Goal: Contribute content

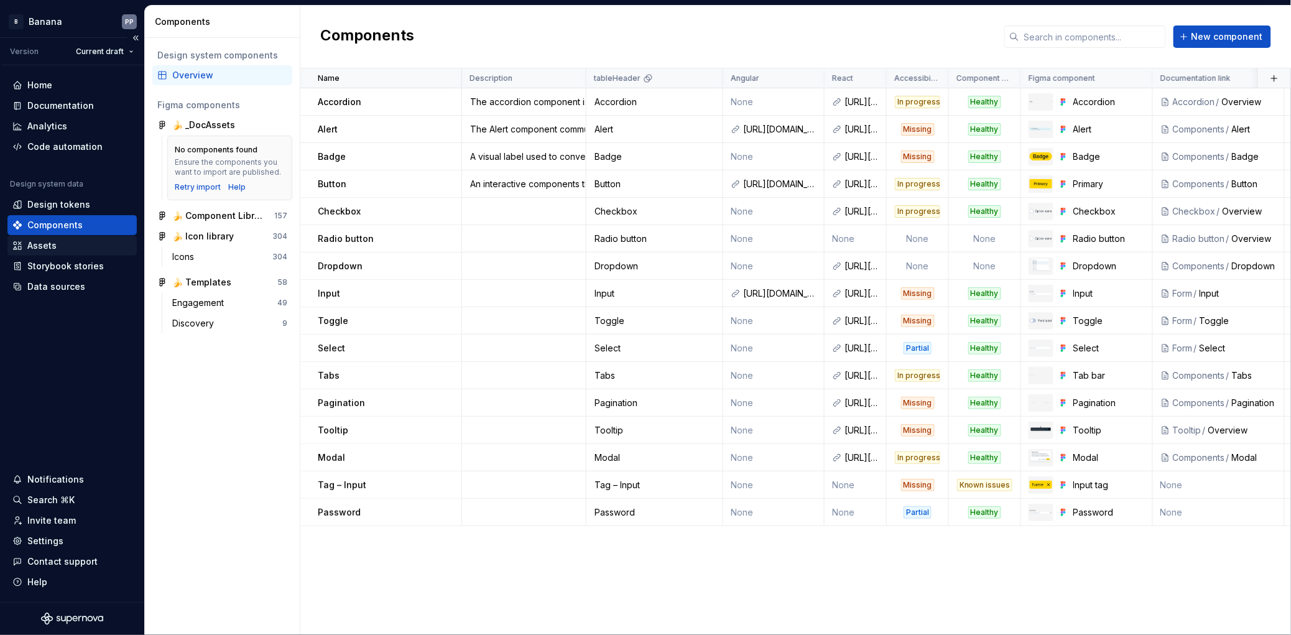
click at [37, 248] on div "Assets" at bounding box center [41, 245] width 29 height 12
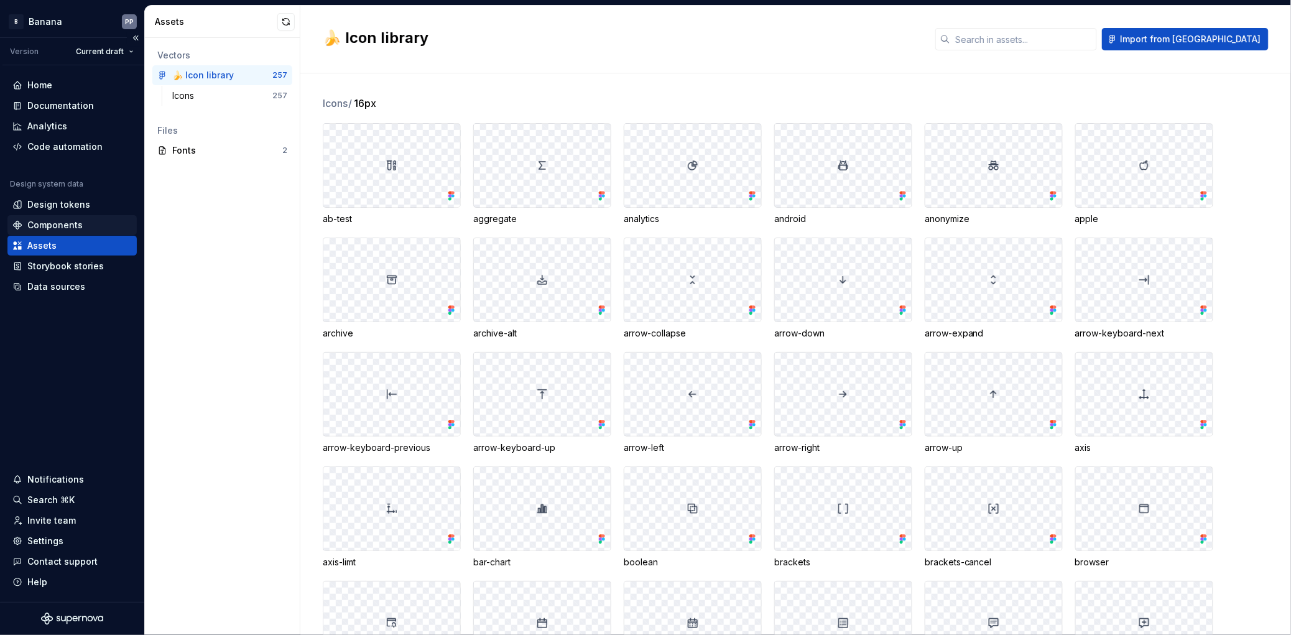
click at [41, 226] on div "Components" at bounding box center [54, 225] width 55 height 12
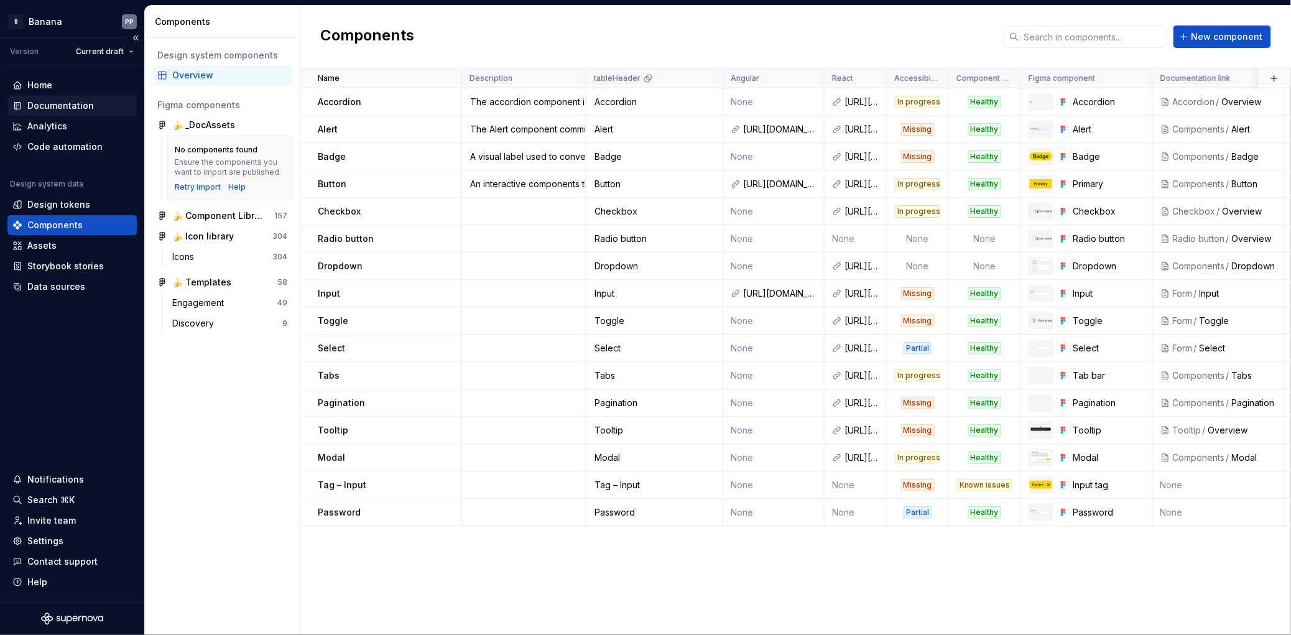
click at [31, 105] on div "Documentation" at bounding box center [60, 106] width 67 height 12
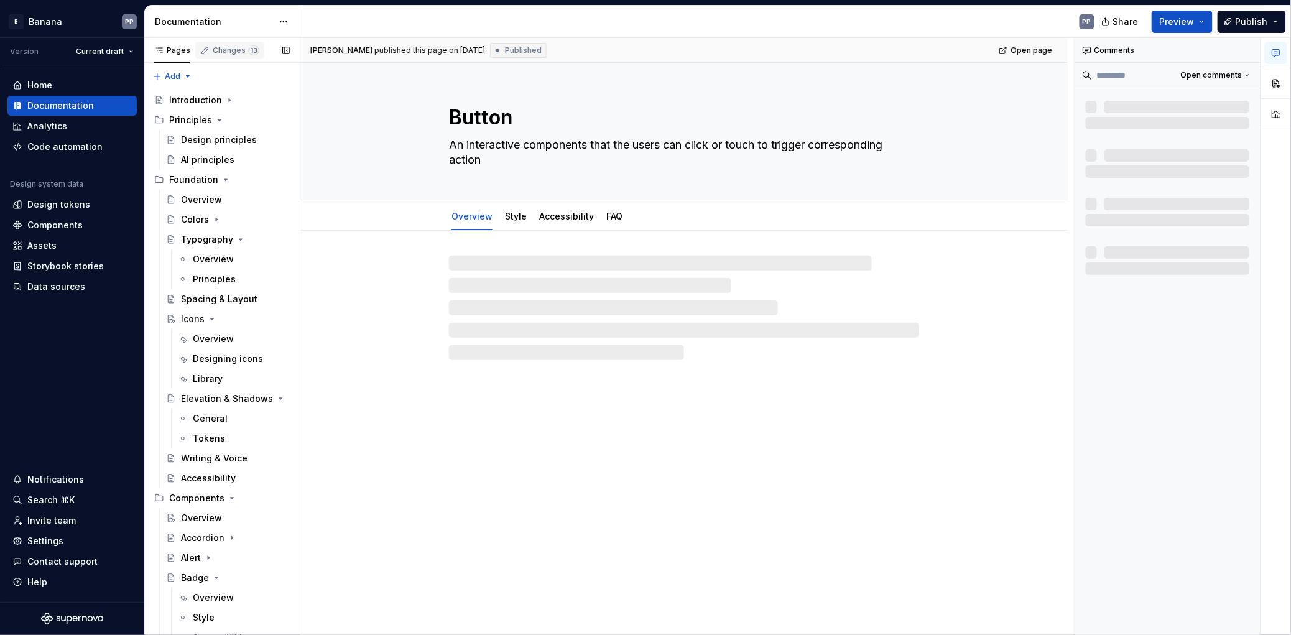
click at [223, 51] on div "Changes 13" at bounding box center [236, 50] width 47 height 10
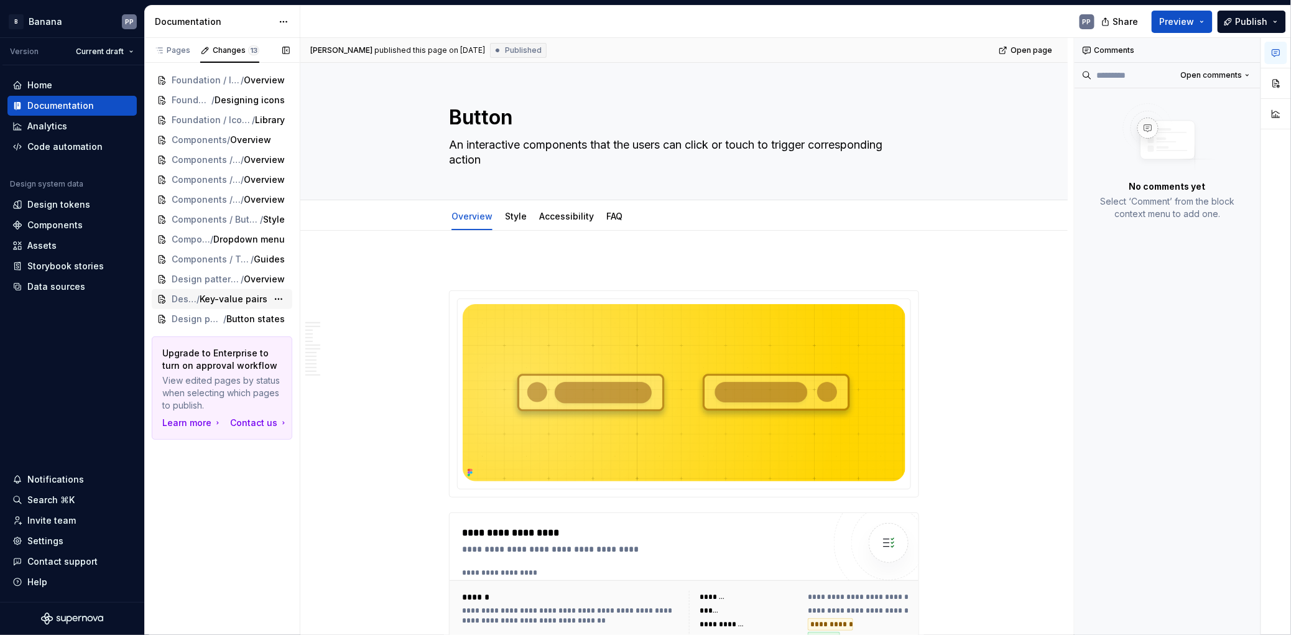
click at [183, 302] on span "Design patterns" at bounding box center [184, 299] width 25 height 12
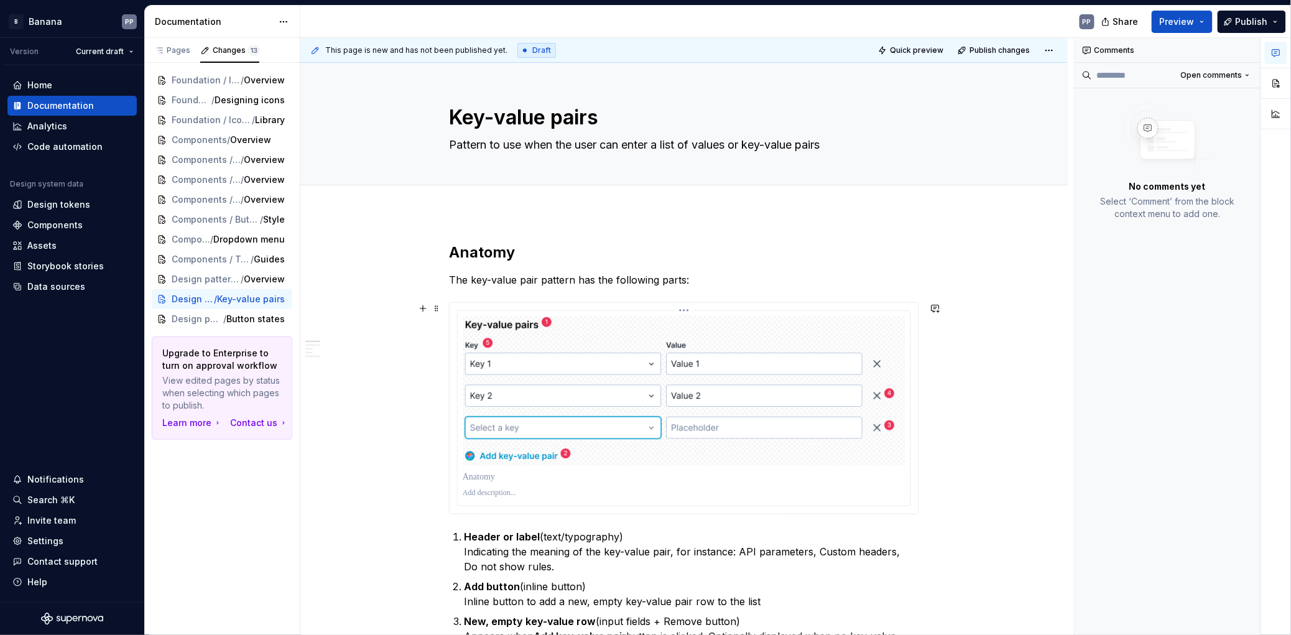
click at [685, 308] on html "B Banana PP Version Current draft Home Documentation Analytics Code automation …" at bounding box center [645, 317] width 1291 height 635
click at [624, 302] on html "B Banana PP Version Current draft Home Documentation Analytics Code automation …" at bounding box center [645, 317] width 1291 height 635
click at [637, 305] on div at bounding box center [684, 408] width 469 height 211
click at [1273, 85] on button "button" at bounding box center [1276, 83] width 22 height 22
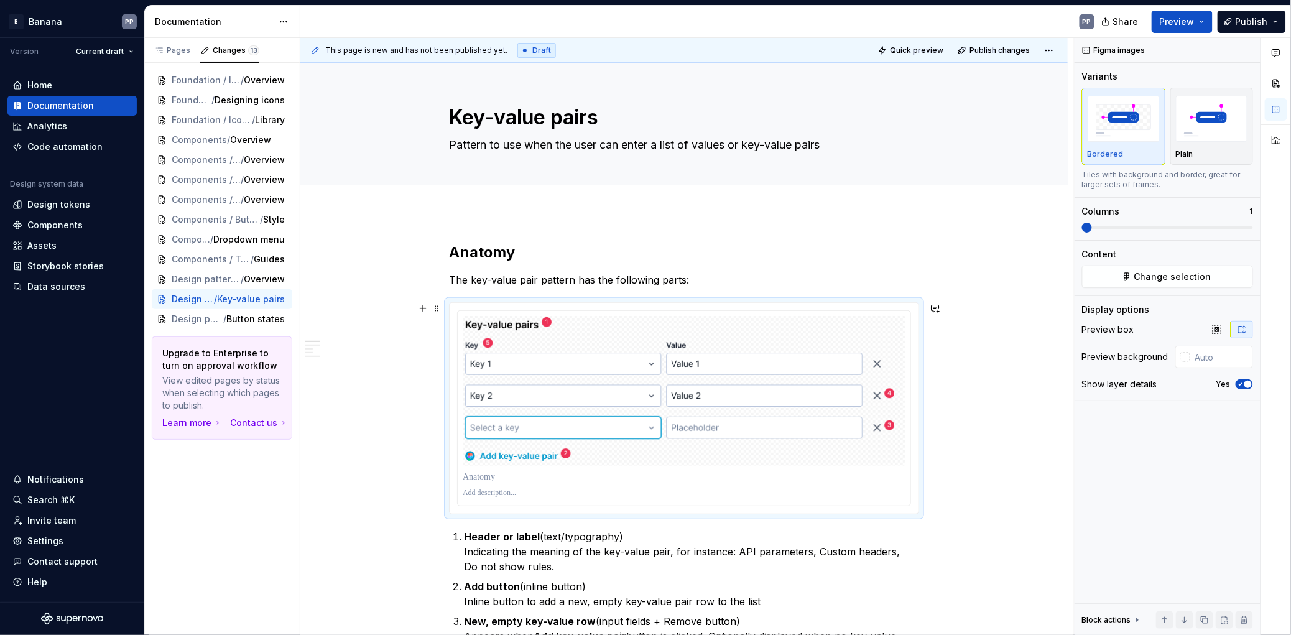
click at [469, 306] on div at bounding box center [684, 408] width 469 height 211
click at [1164, 271] on span "Change selection" at bounding box center [1172, 277] width 77 height 12
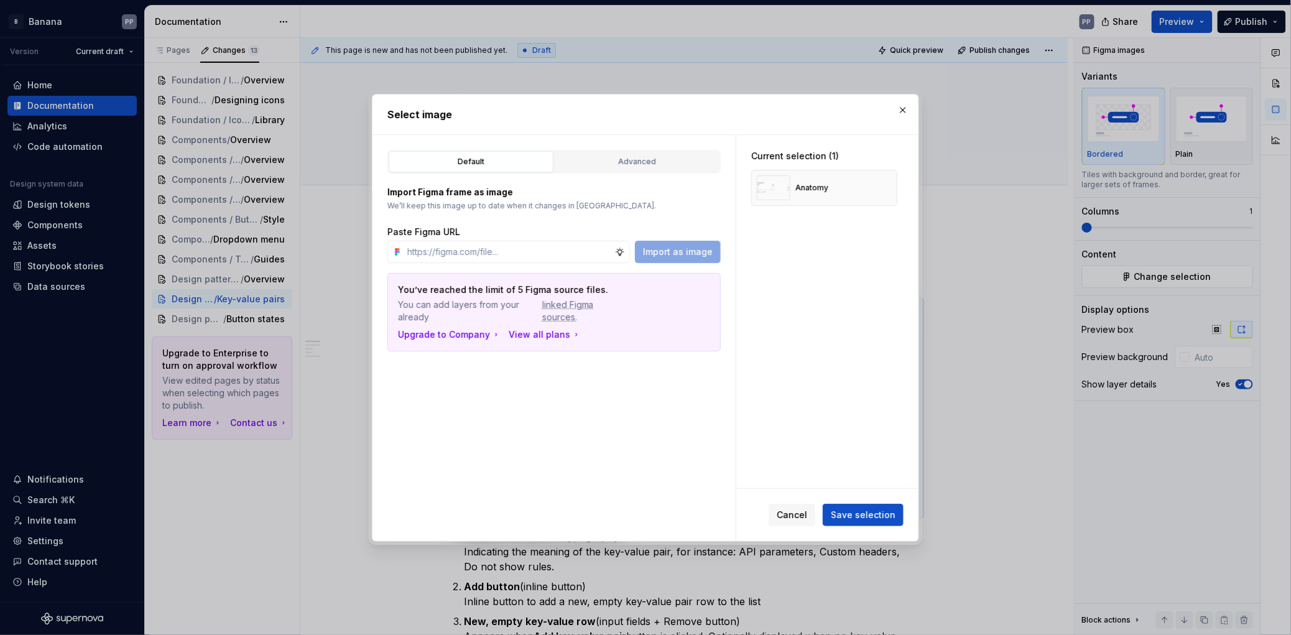
type textarea "*"
paste input "https://www.figma.com/design/6M9MX8X2W2N3bf6rlKjlM5/%F0%9F%8D%8C-_DocAssets?nod…"
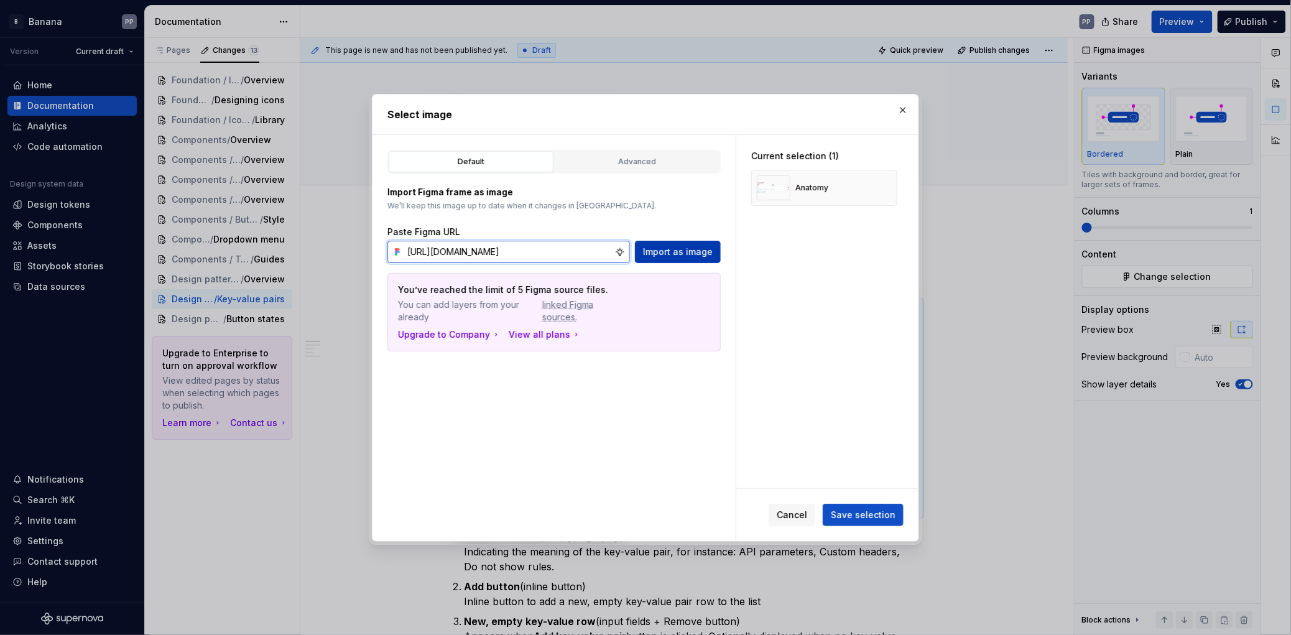
type input "https://www.figma.com/design/6M9MX8X2W2N3bf6rlKjlM5/%F0%9F%8D%8C-_DocAssets?nod…"
click at [678, 251] on span "Import as image" at bounding box center [678, 252] width 70 height 12
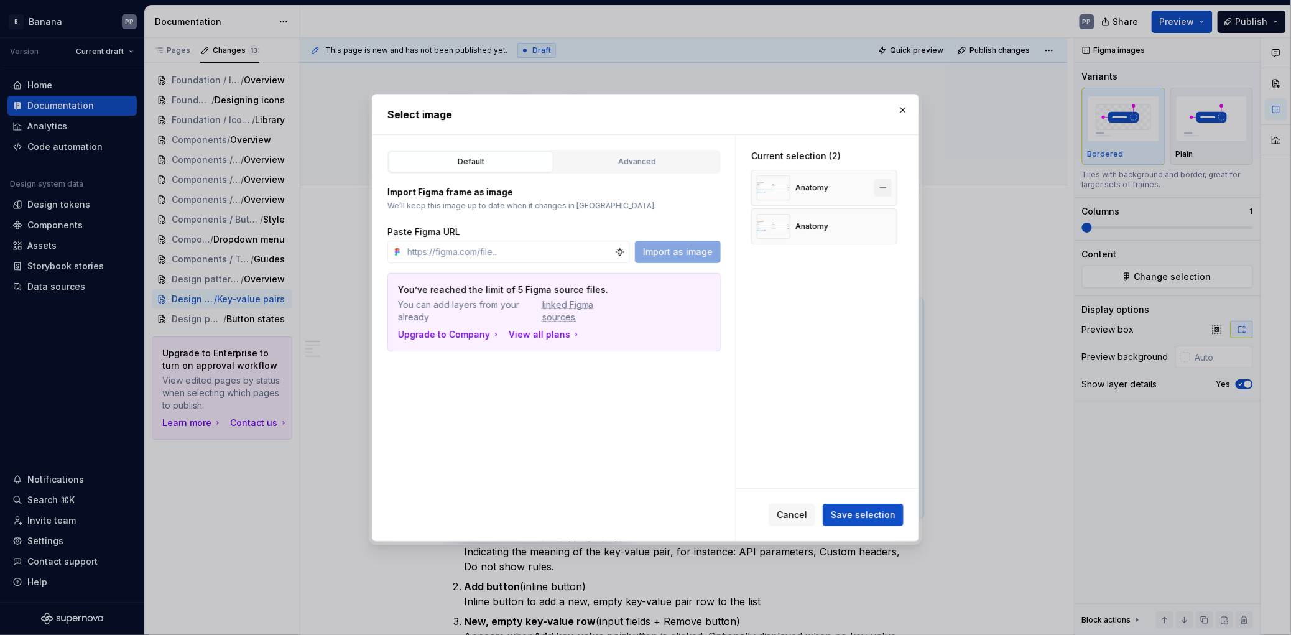
click at [889, 186] on button "button" at bounding box center [882, 187] width 17 height 17
click at [826, 194] on div "Anatomy" at bounding box center [793, 187] width 72 height 25
click at [802, 512] on span "Cancel" at bounding box center [792, 515] width 30 height 12
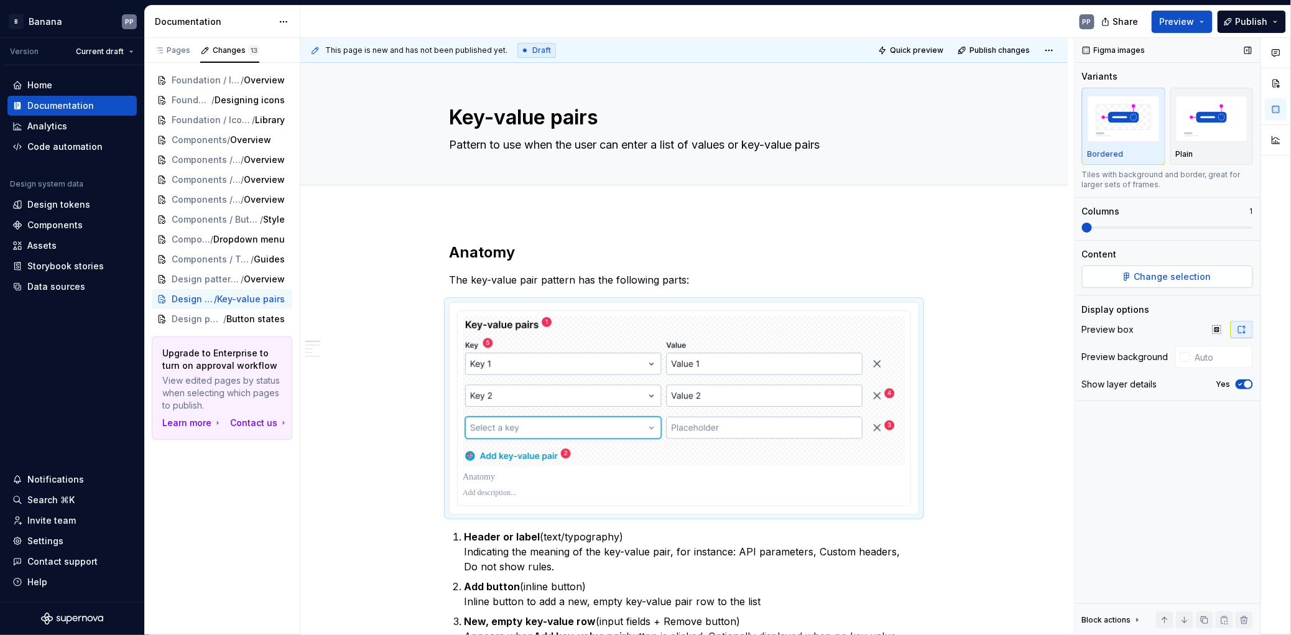
click at [1205, 279] on span "Change selection" at bounding box center [1172, 277] width 77 height 12
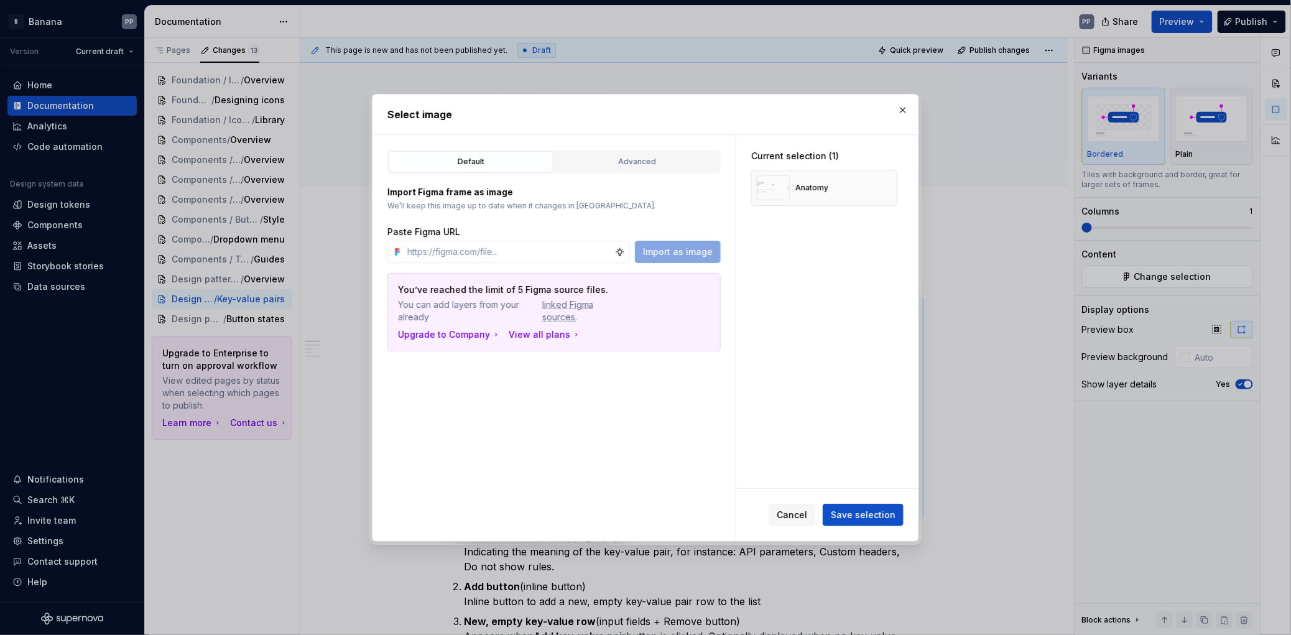
type textarea "*"
click at [885, 190] on button "button" at bounding box center [882, 187] width 17 height 17
click at [550, 253] on input "text" at bounding box center [508, 252] width 213 height 22
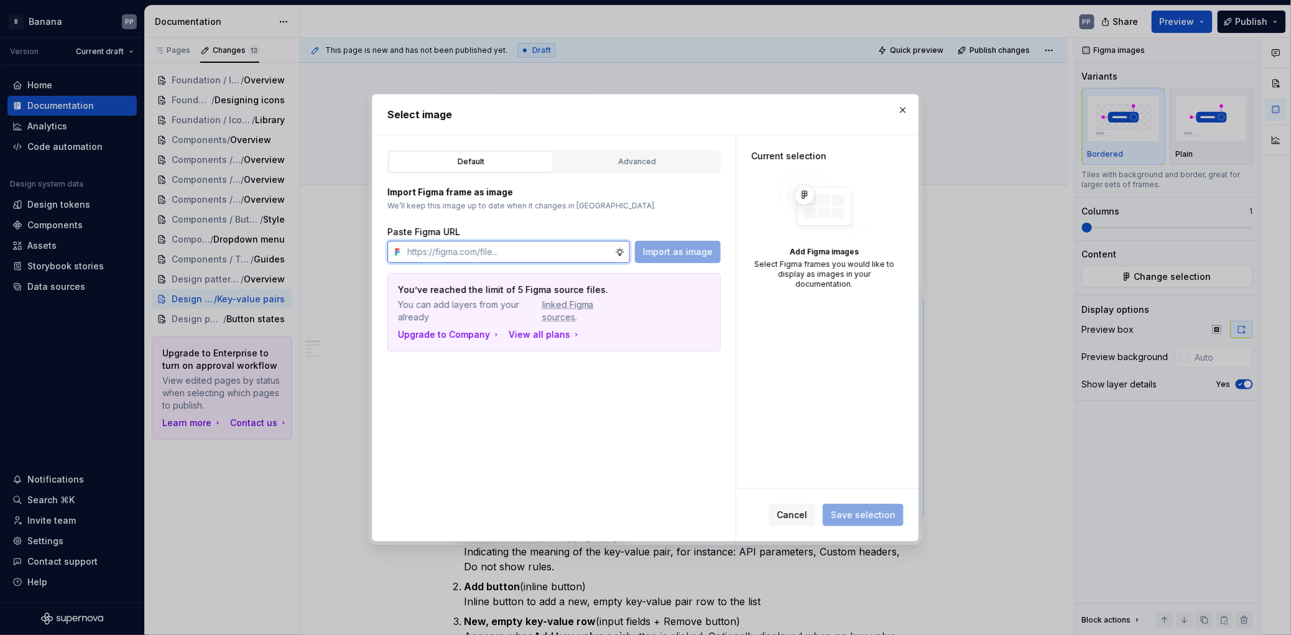
paste input "https://www.figma.com/design/6M9MX8X2W2N3bf6rlKjlM5/%F0%9F%8D%8C-_DocAssets?nod…"
type input "https://www.figma.com/design/6M9MX8X2W2N3bf6rlKjlM5/%F0%9F%8D%8C-_DocAssets?nod…"
click at [654, 251] on span "Import as image" at bounding box center [678, 252] width 70 height 12
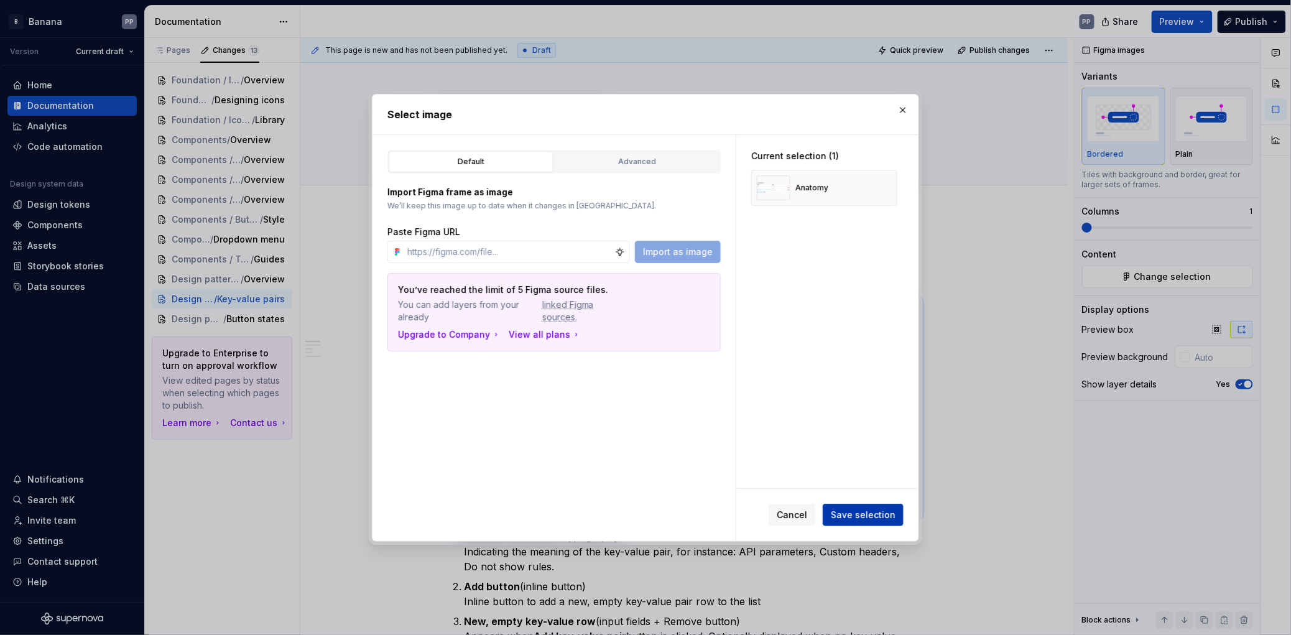
click at [874, 520] on span "Save selection" at bounding box center [863, 515] width 65 height 12
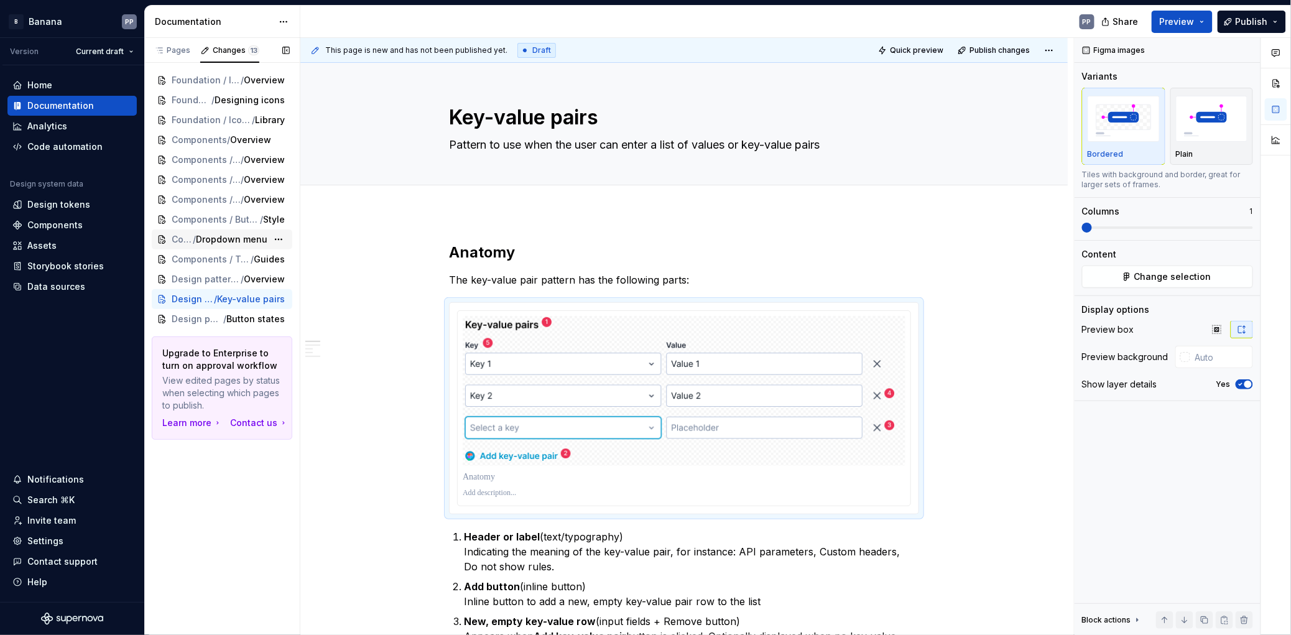
click at [231, 237] on span "Dropdown menu" at bounding box center [232, 239] width 72 height 12
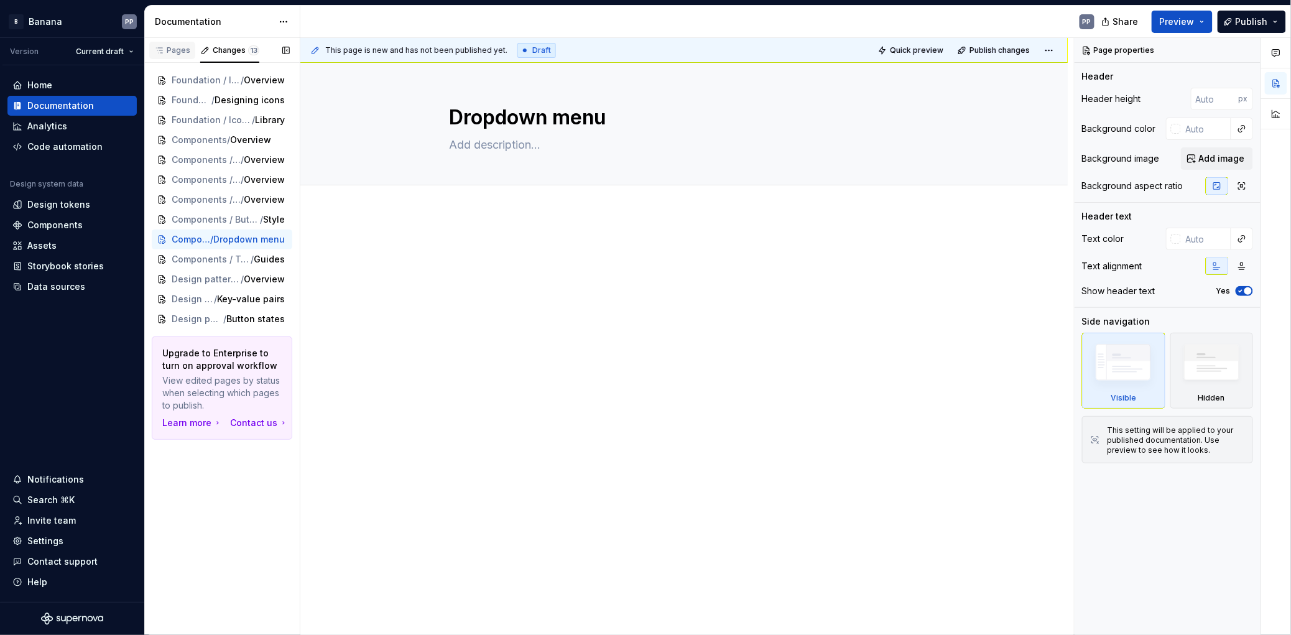
click at [174, 50] on div "Pages" at bounding box center [172, 50] width 36 height 10
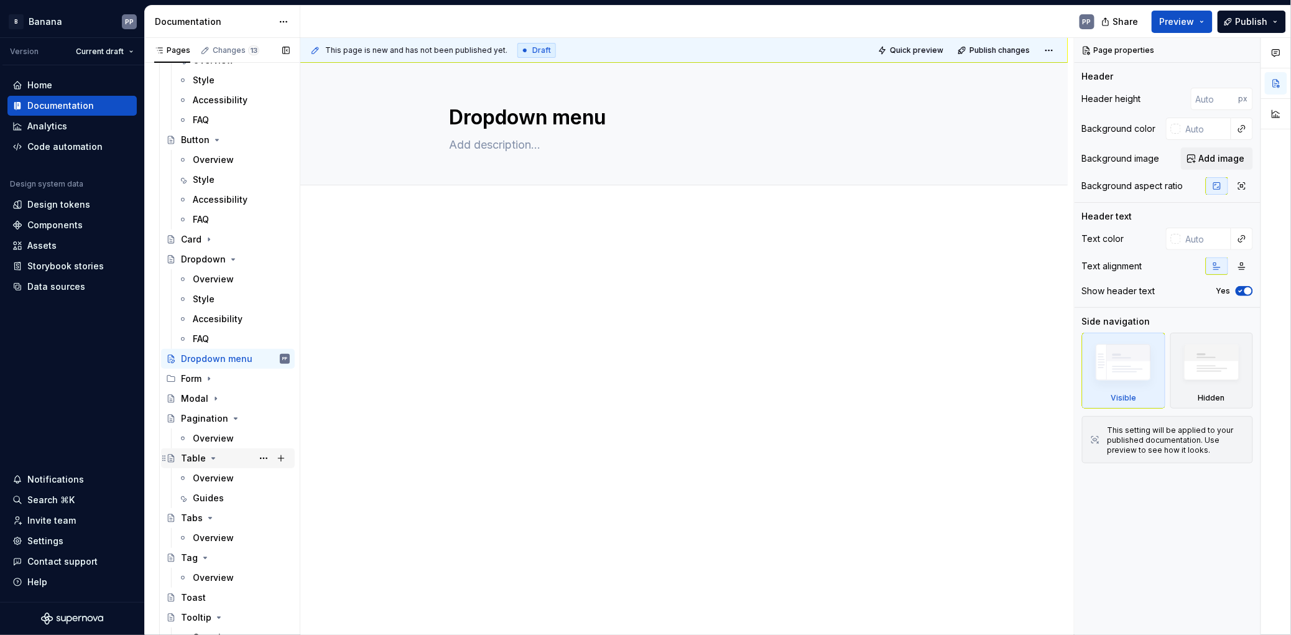
scroll to position [569, 0]
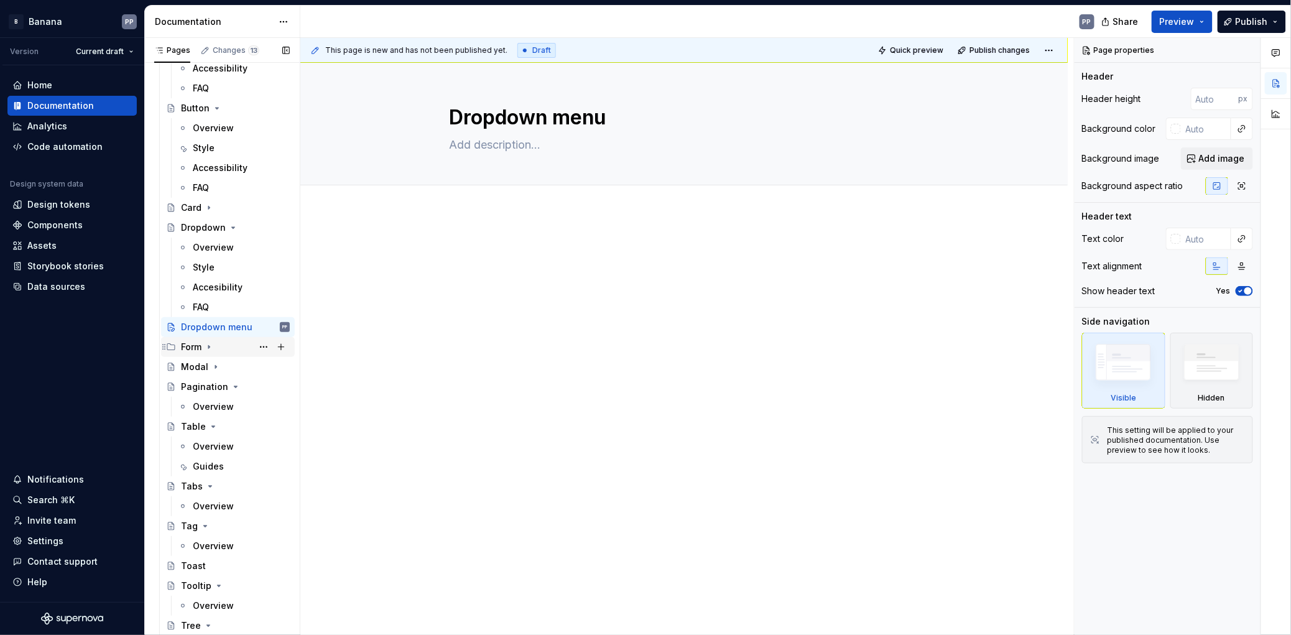
click at [206, 346] on icon "Page tree" at bounding box center [209, 347] width 10 height 10
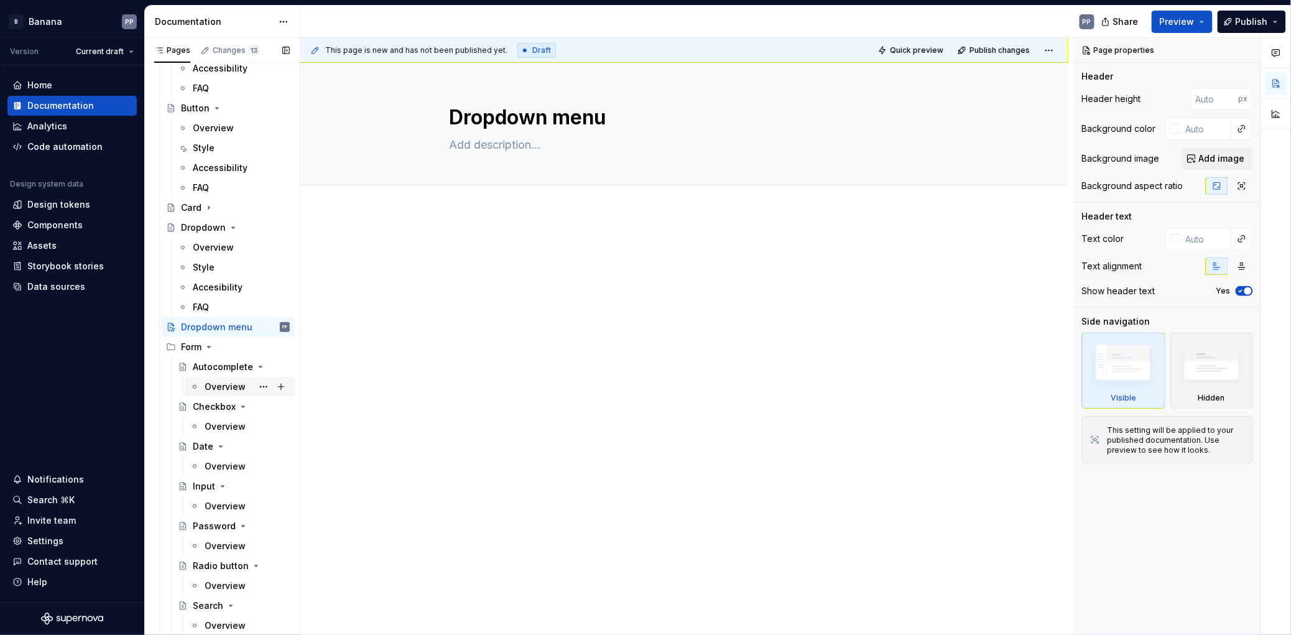
click at [221, 381] on div "Overview" at bounding box center [225, 387] width 41 height 12
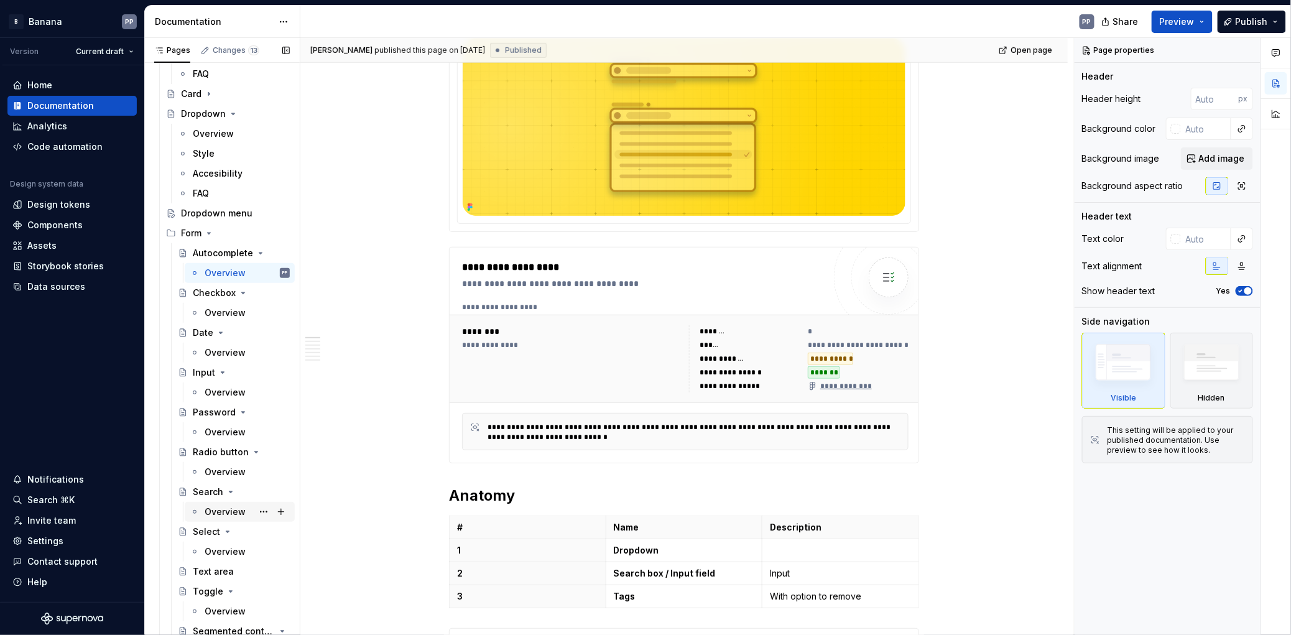
scroll to position [685, 0]
click at [210, 546] on div "Overview" at bounding box center [225, 550] width 41 height 12
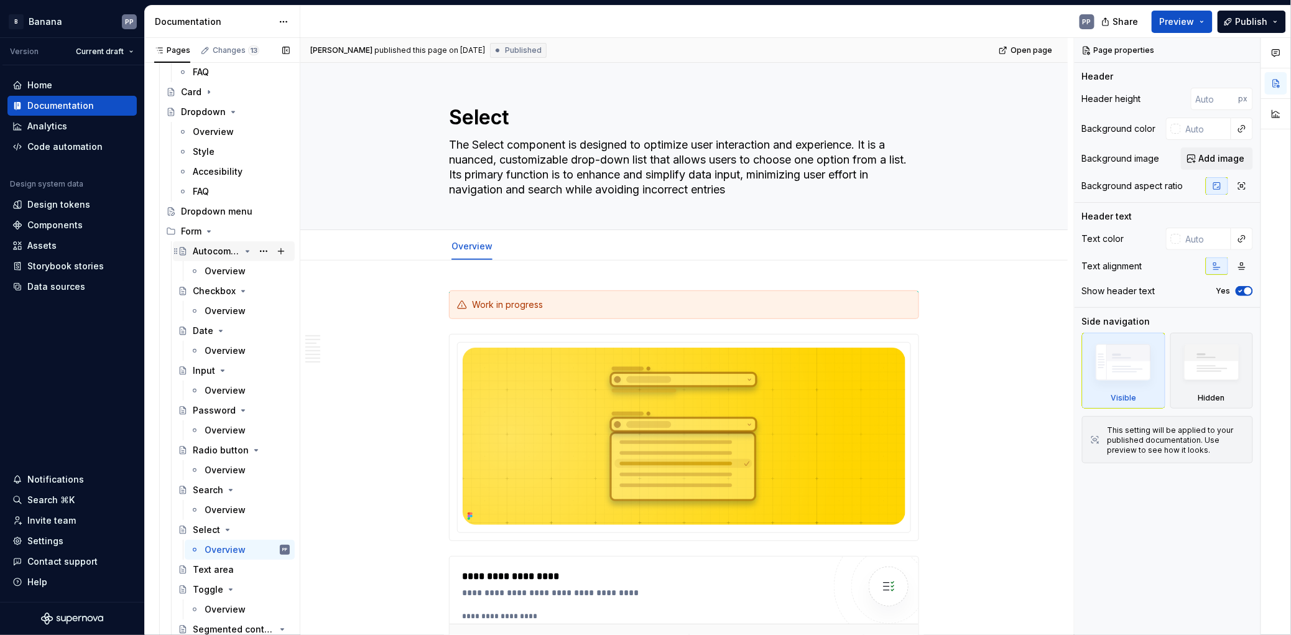
click at [211, 254] on div "Autocomplete" at bounding box center [216, 251] width 47 height 12
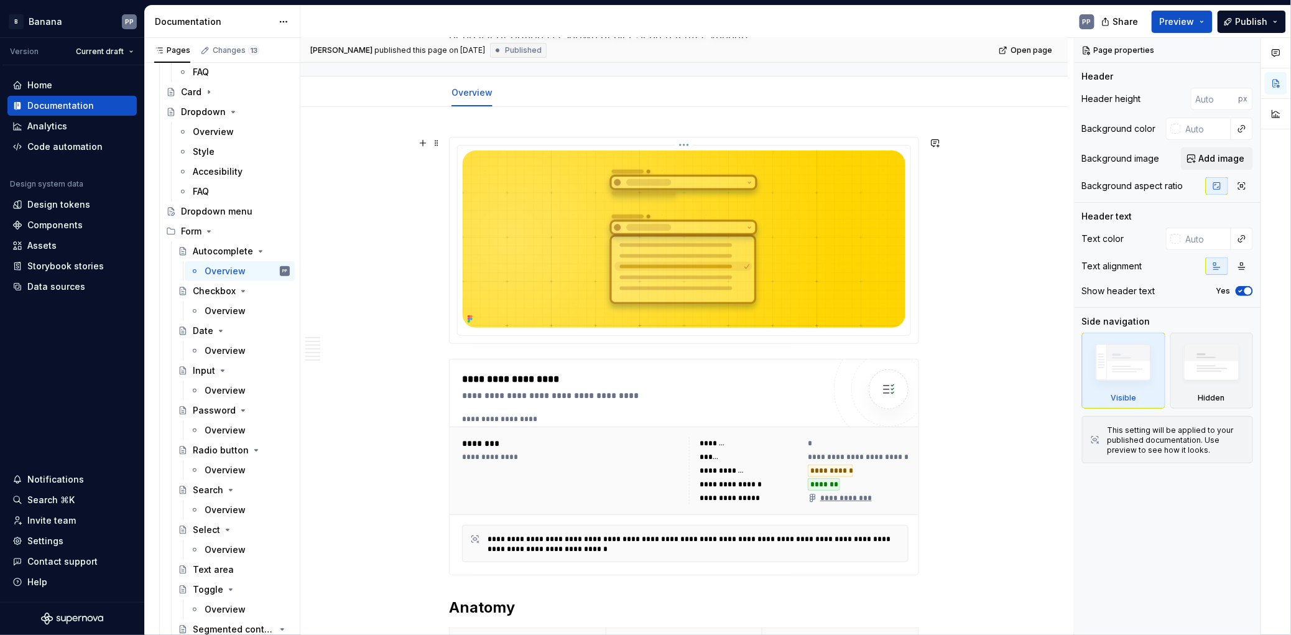
scroll to position [174, 0]
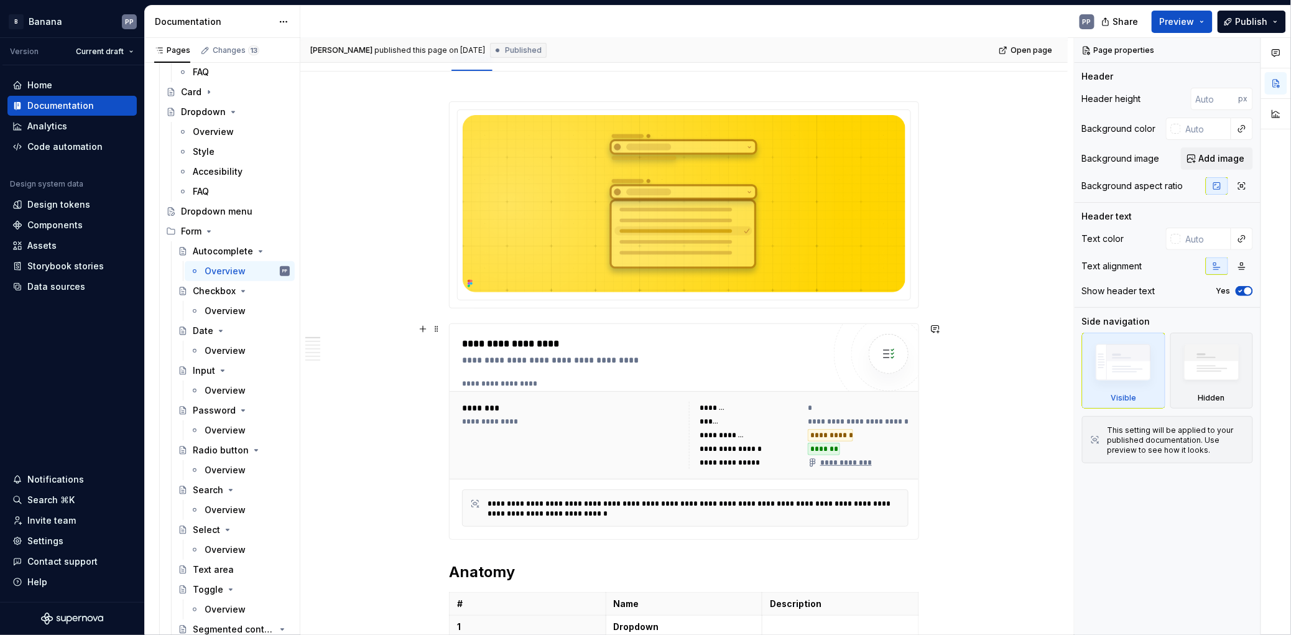
click at [646, 336] on div "**********" at bounding box center [643, 343] width 363 height 15
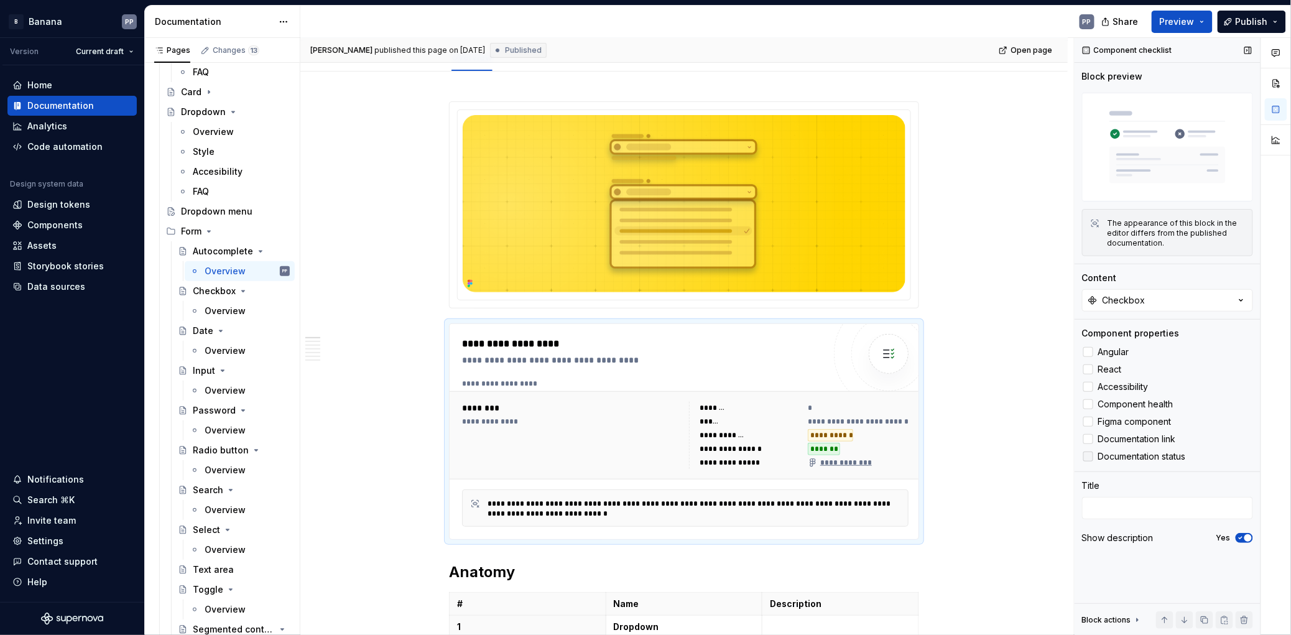
click at [1089, 456] on div at bounding box center [1088, 456] width 10 height 10
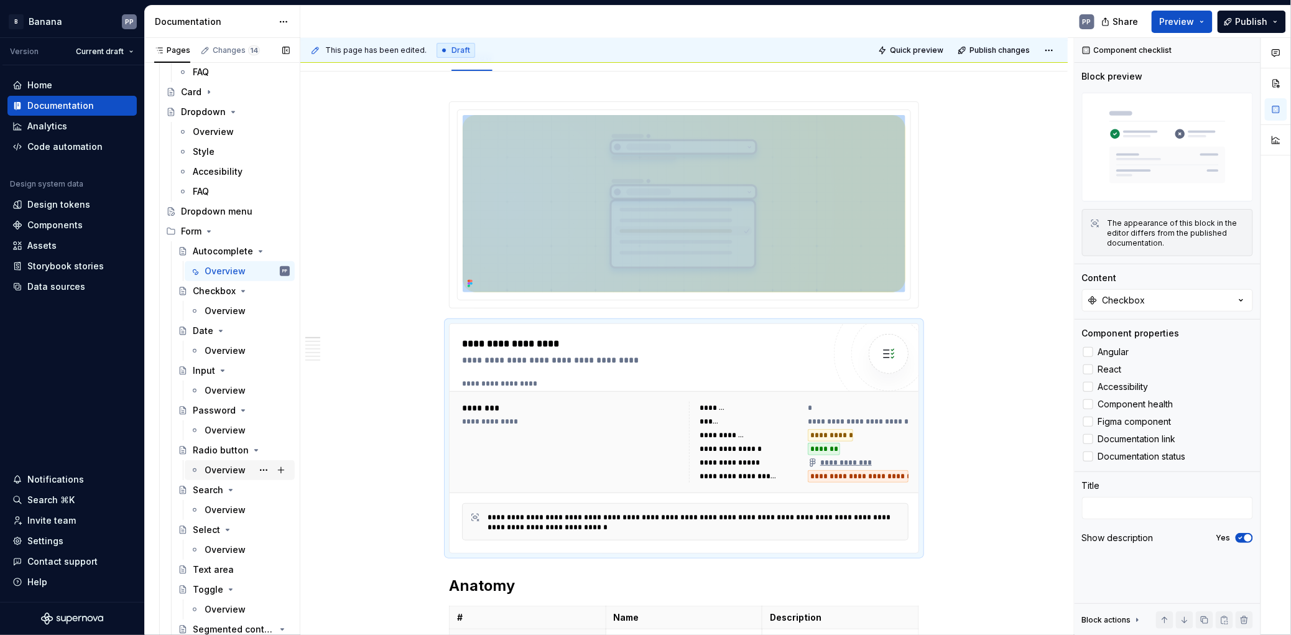
scroll to position [703, 0]
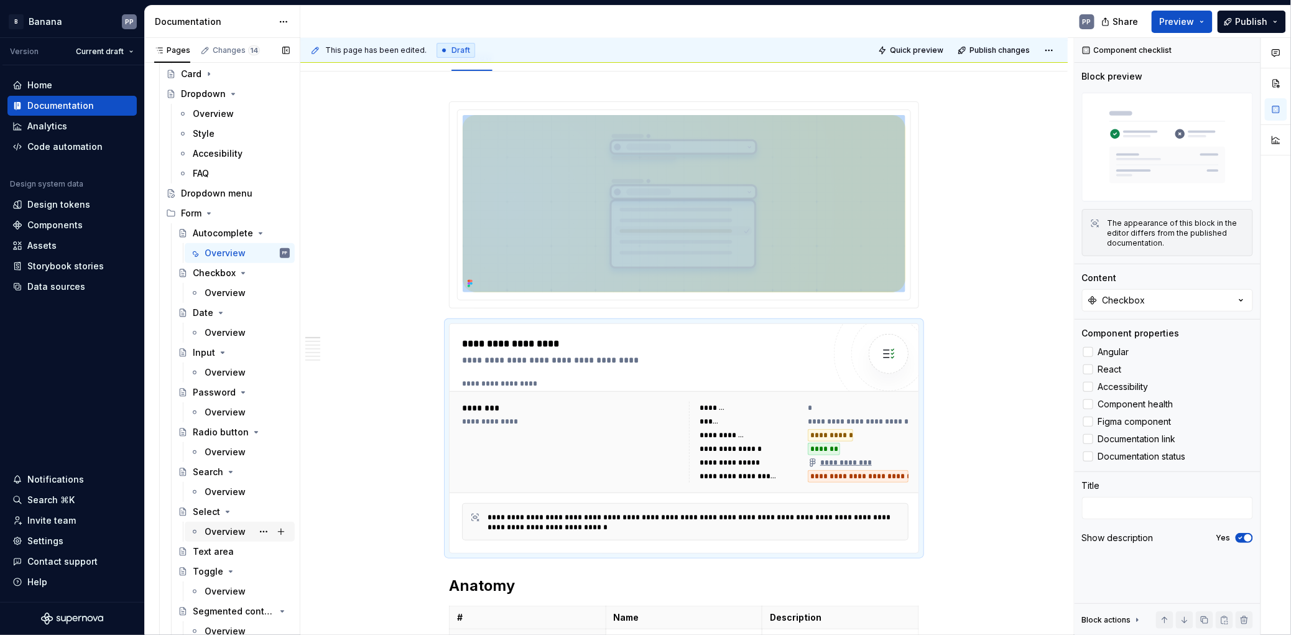
click at [216, 529] on div "Overview" at bounding box center [225, 531] width 41 height 12
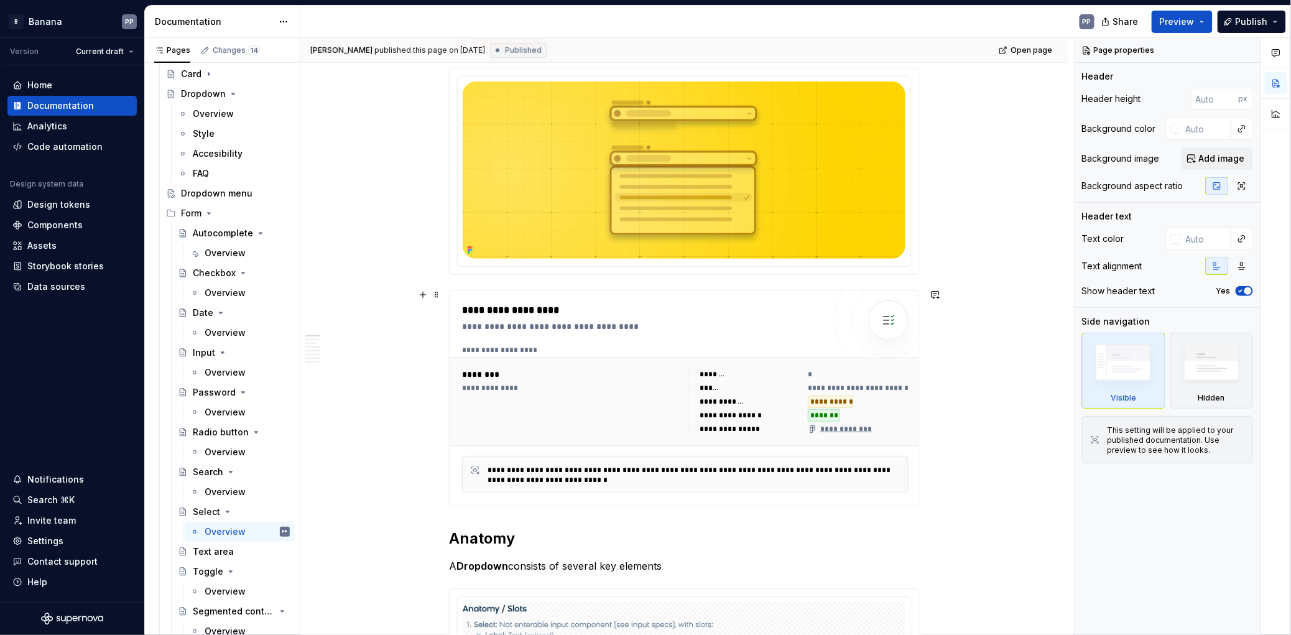
scroll to position [269, 0]
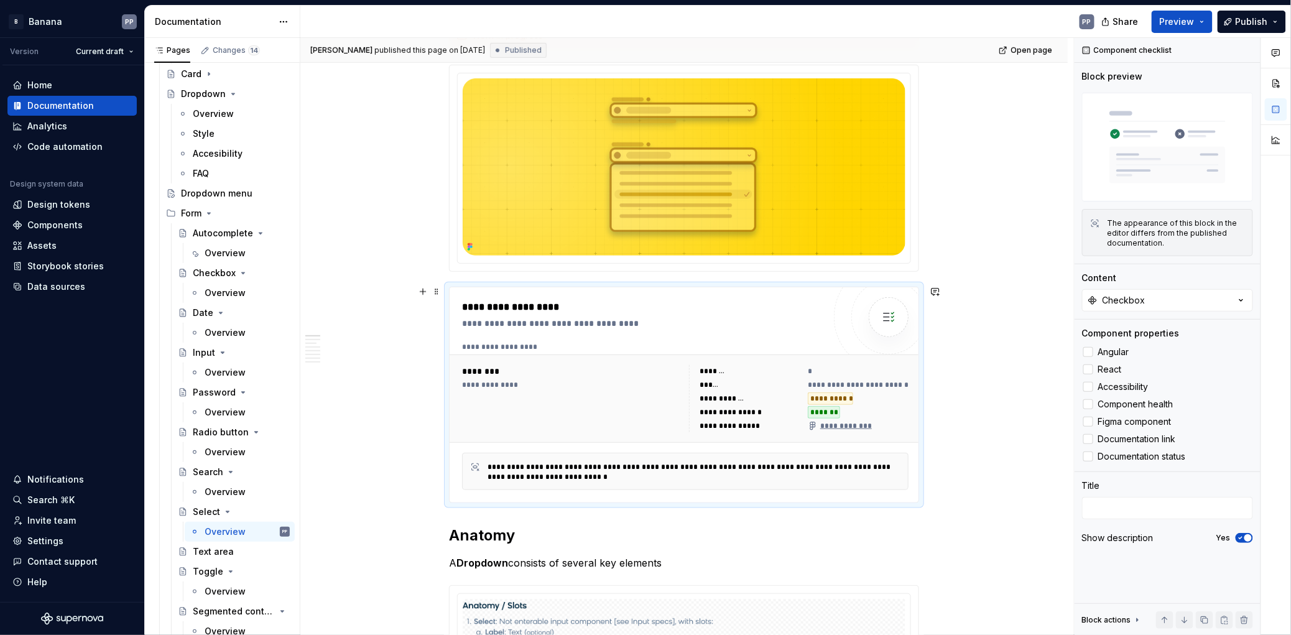
click at [658, 414] on div "**********" at bounding box center [572, 398] width 220 height 67
click at [1108, 457] on span "Documentation status" at bounding box center [1142, 456] width 88 height 10
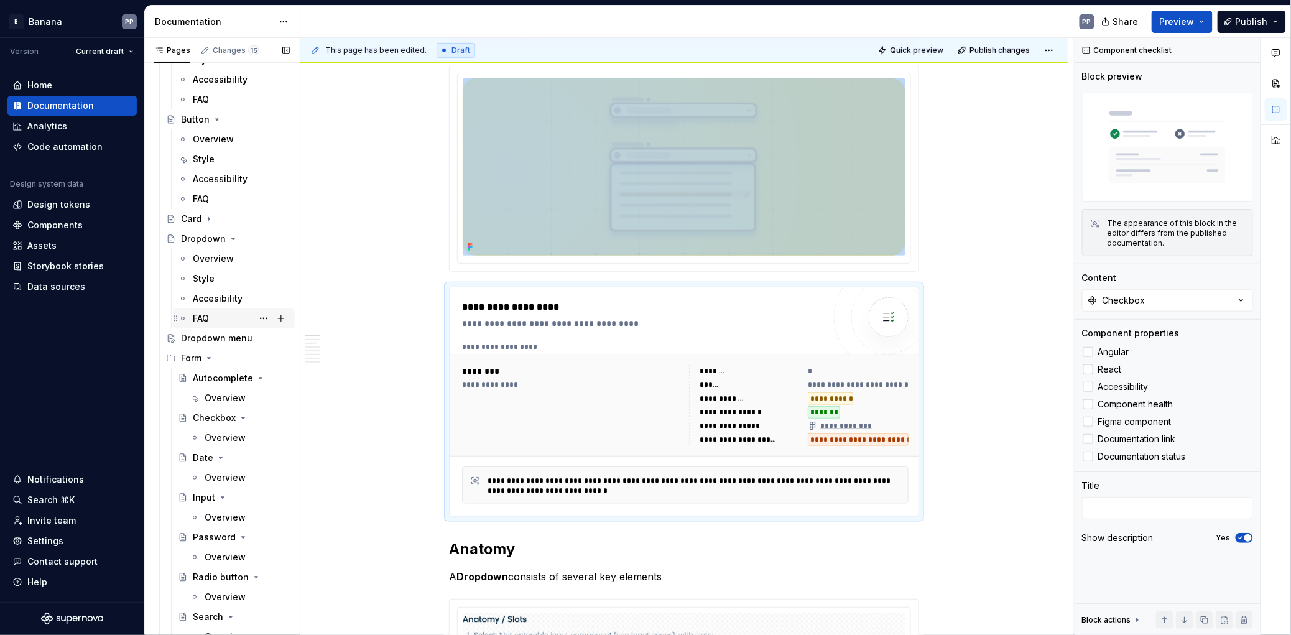
scroll to position [552, 0]
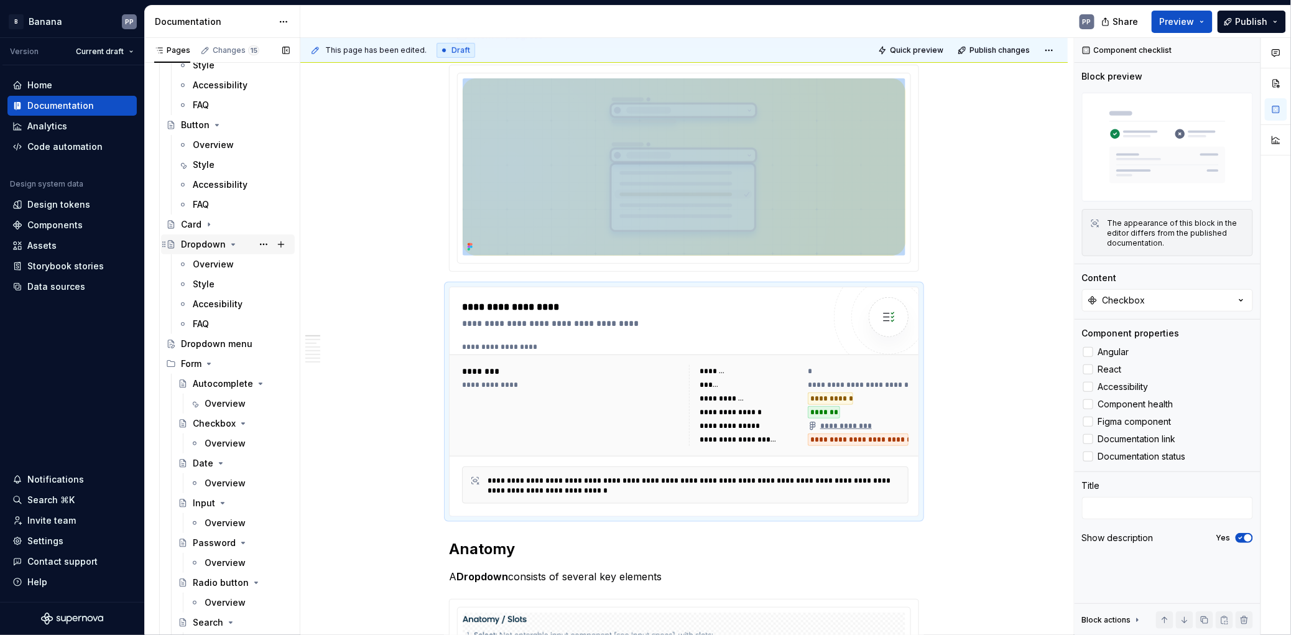
click at [205, 242] on div "Dropdown" at bounding box center [203, 244] width 45 height 12
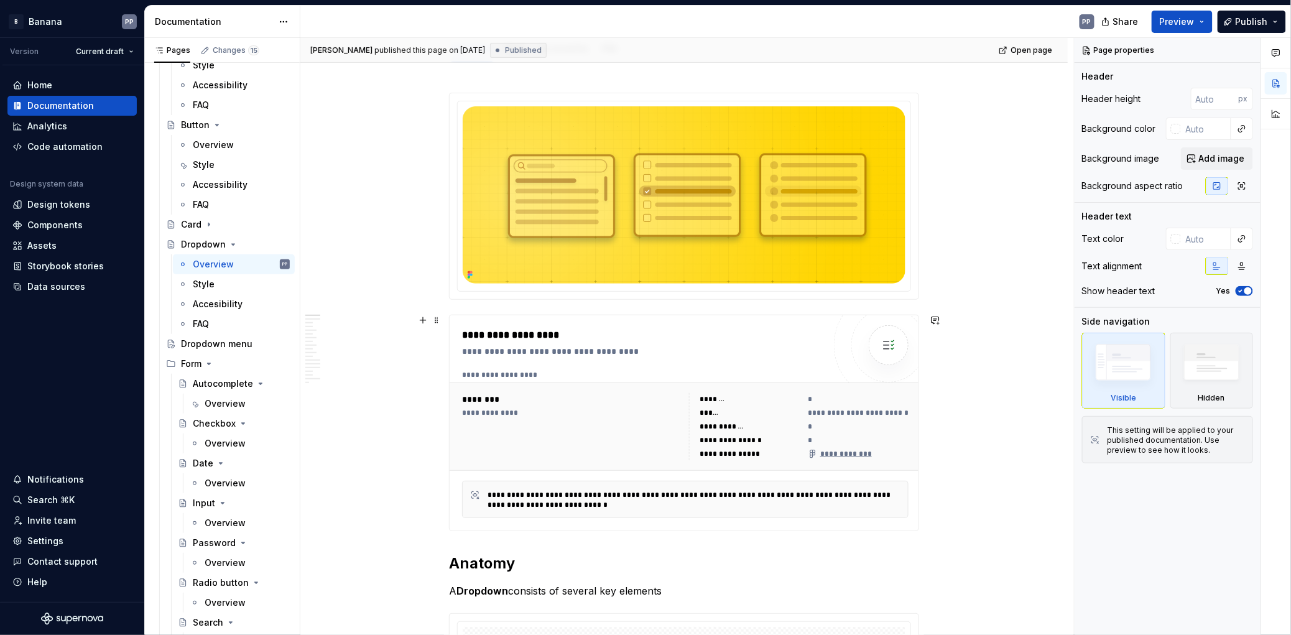
scroll to position [187, 0]
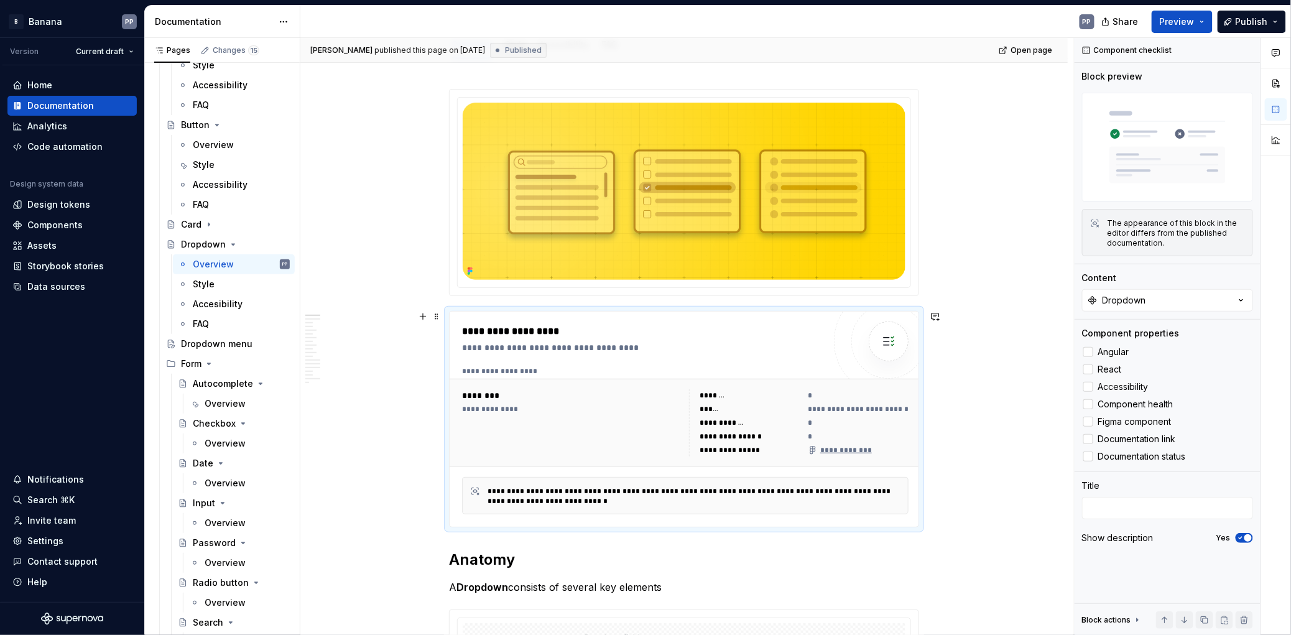
click at [624, 384] on div "**********" at bounding box center [685, 422] width 456 height 77
click at [1094, 458] on label "Documentation status" at bounding box center [1167, 456] width 171 height 15
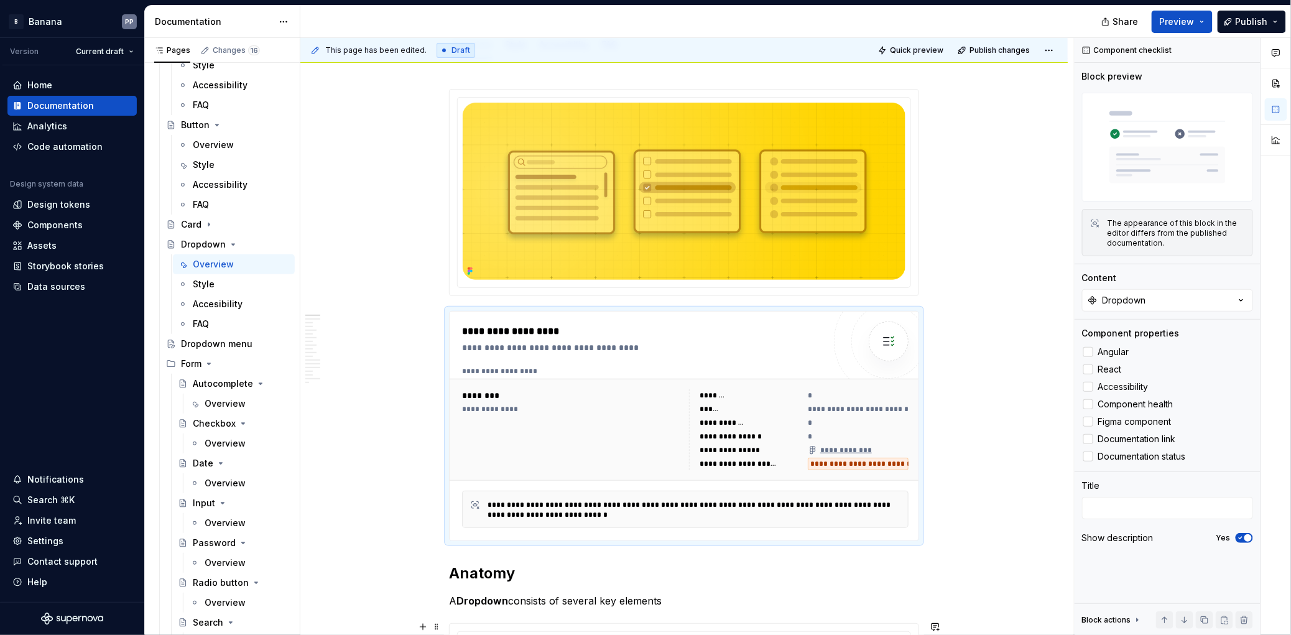
type textarea "*"
